Goal: Find specific page/section: Find specific page/section

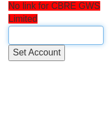
click at [26, 32] on input "text" at bounding box center [55, 35] width 95 height 19
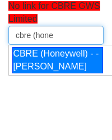
click at [37, 67] on div "CBRE (Honeywell) - - Suzie Monk" at bounding box center [57, 60] width 91 height 27
type input "CBRE (Honeywell) - - Suzie Monk"
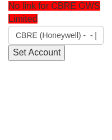
click at [33, 50] on input "Set Account" at bounding box center [36, 53] width 57 height 16
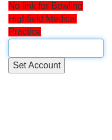
click at [29, 47] on input "text" at bounding box center [55, 48] width 95 height 19
drag, startPoint x: 46, startPoint y: 47, endPoint x: -25, endPoint y: 50, distance: 70.8
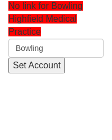
type input "Bowling"
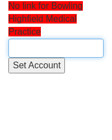
click at [25, 45] on input "text" at bounding box center [55, 48] width 95 height 19
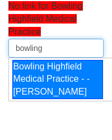
click at [27, 86] on div "Bowling Highfield Medical Practice - - [PERSON_NAME]" at bounding box center [57, 80] width 91 height 40
type input "Bowling Highfield Medical Practice - - [PERSON_NAME]"
